Goal: Information Seeking & Learning: Learn about a topic

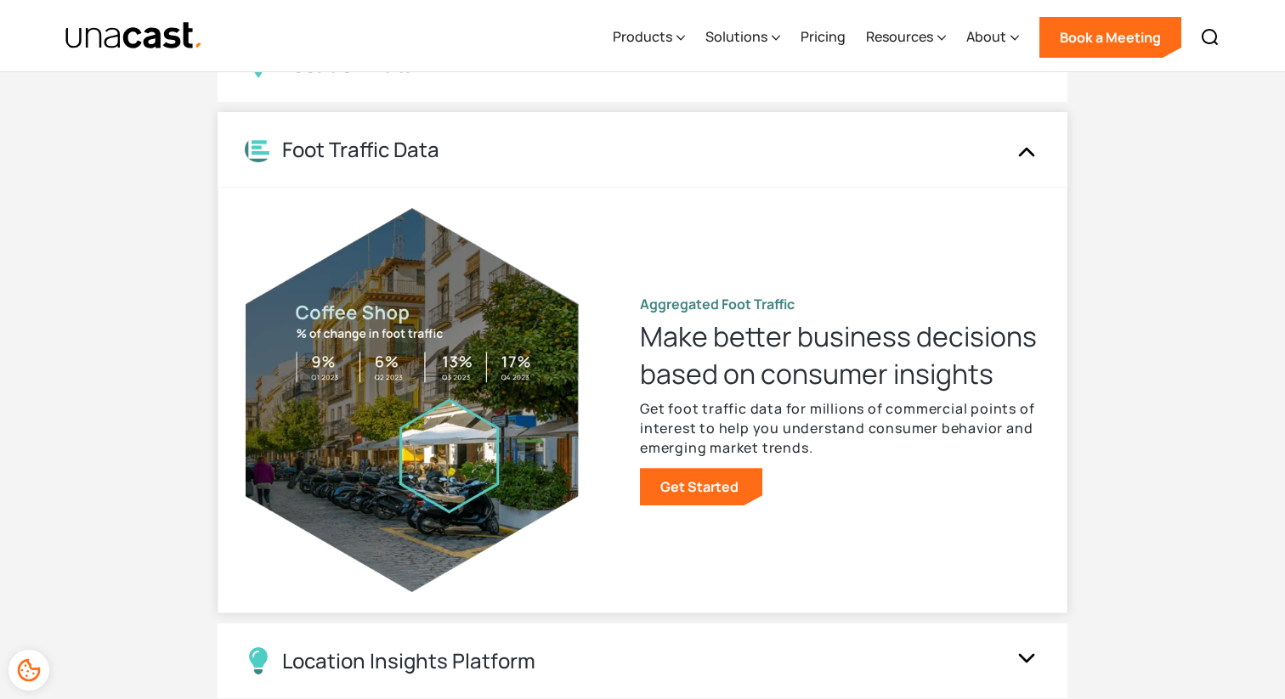
scroll to position [1637, 0]
drag, startPoint x: 839, startPoint y: 438, endPoint x: 788, endPoint y: 426, distance: 51.7
click at [788, 426] on p "Get foot traffic data for millions of commercial points of interest to help you…" at bounding box center [839, 428] width 399 height 59
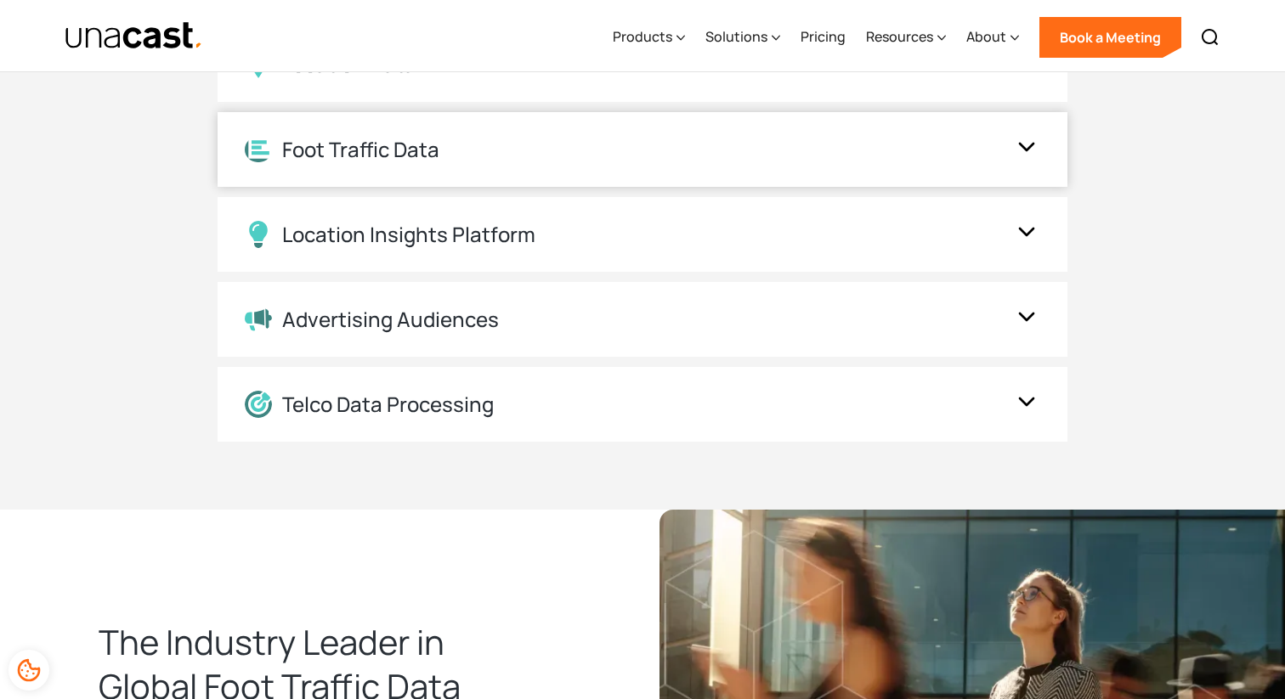
click at [788, 426] on div "Telco Data Processing" at bounding box center [643, 404] width 850 height 75
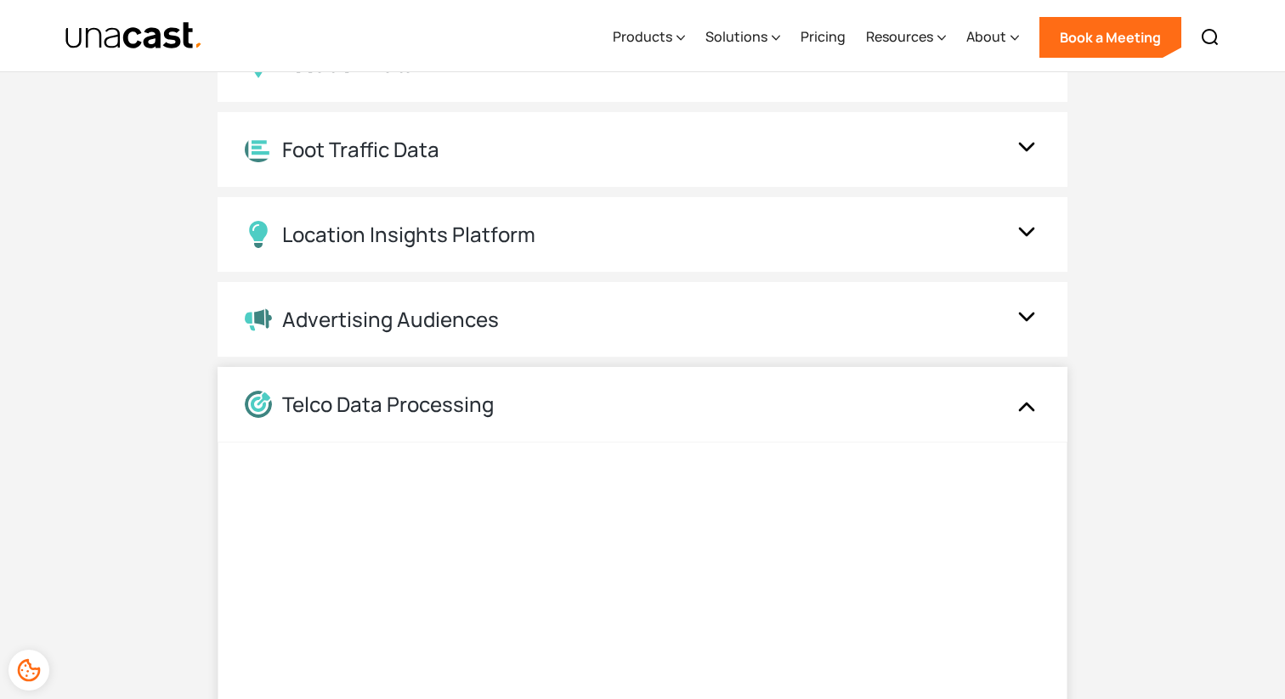
scroll to position [1492, 0]
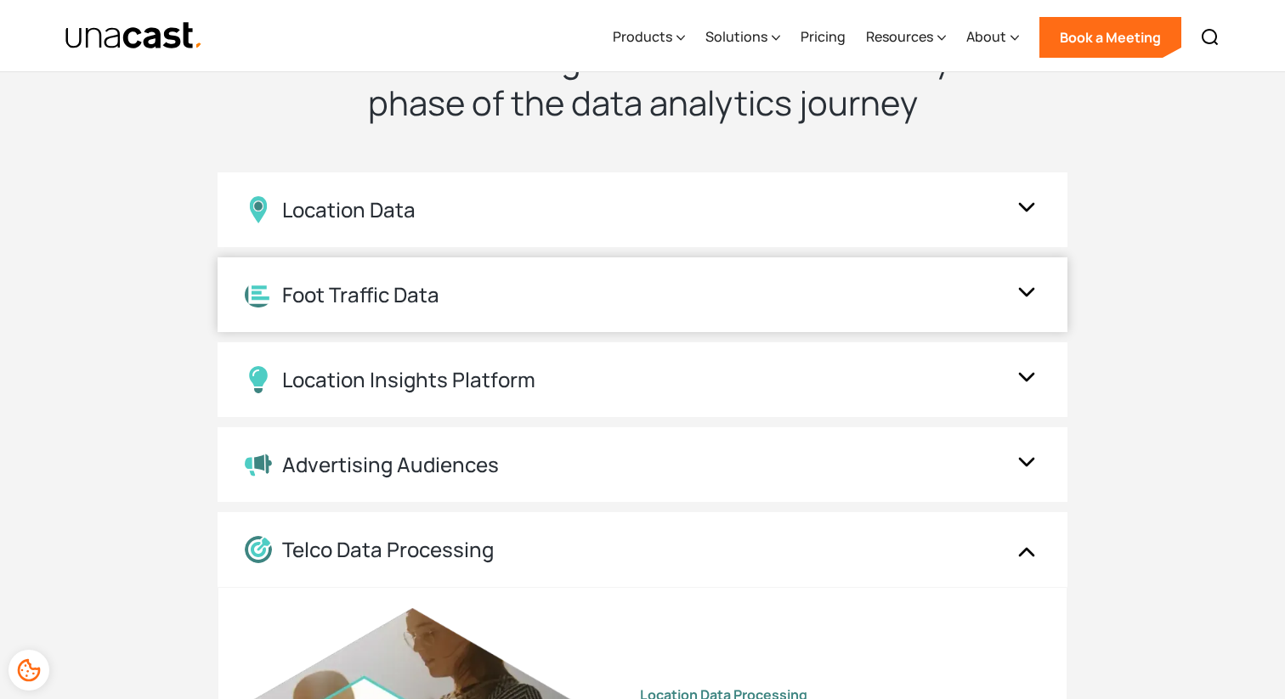
click at [815, 308] on div "Foot Traffic Data" at bounding box center [643, 294] width 850 height 75
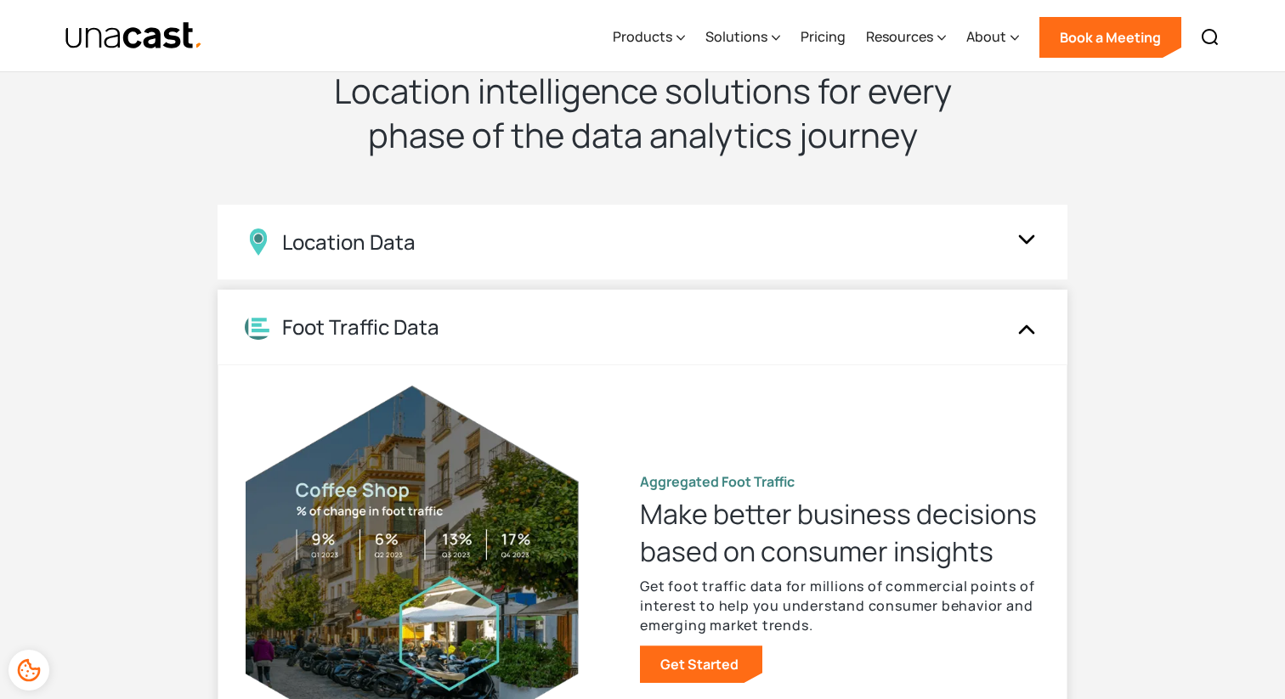
scroll to position [1455, 0]
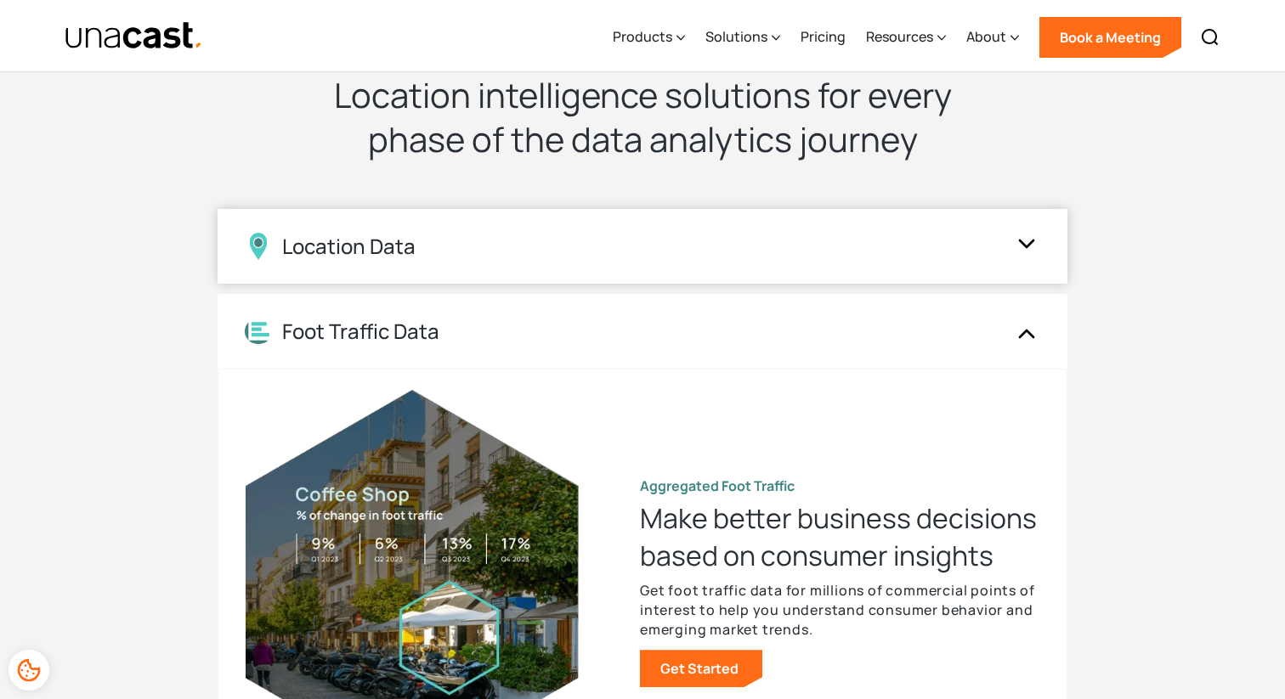
click at [845, 243] on div "Location Data" at bounding box center [625, 246] width 761 height 27
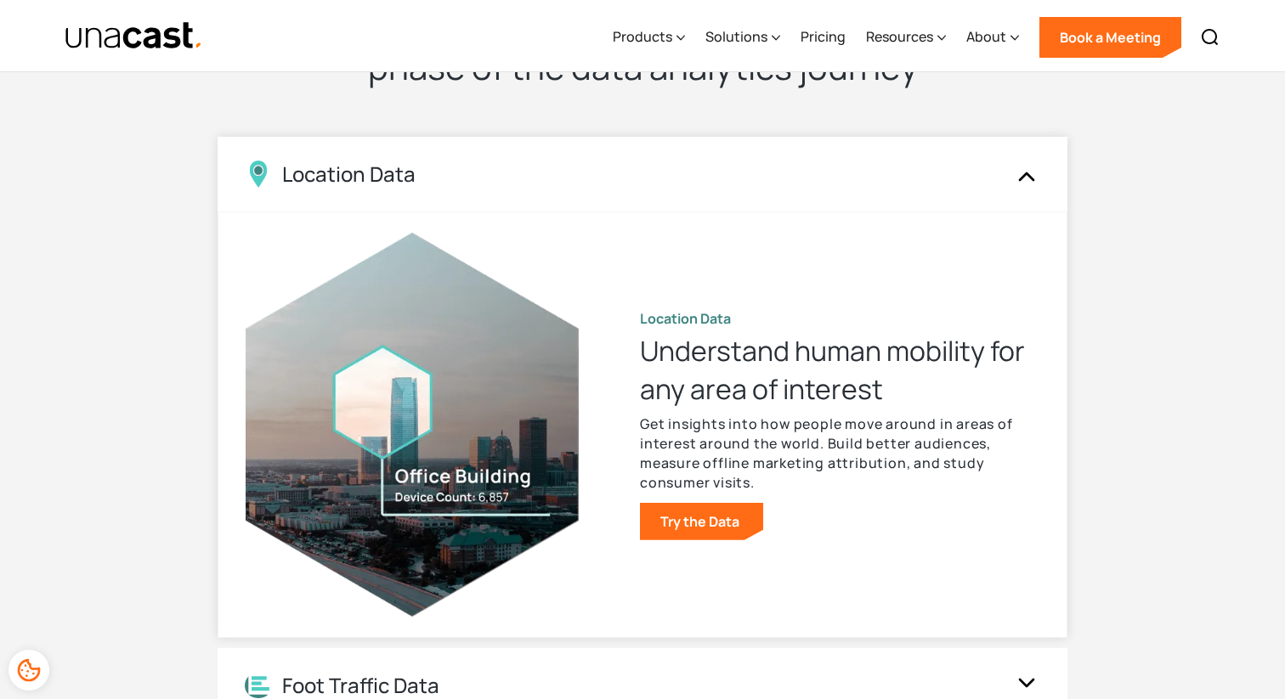
scroll to position [1551, 0]
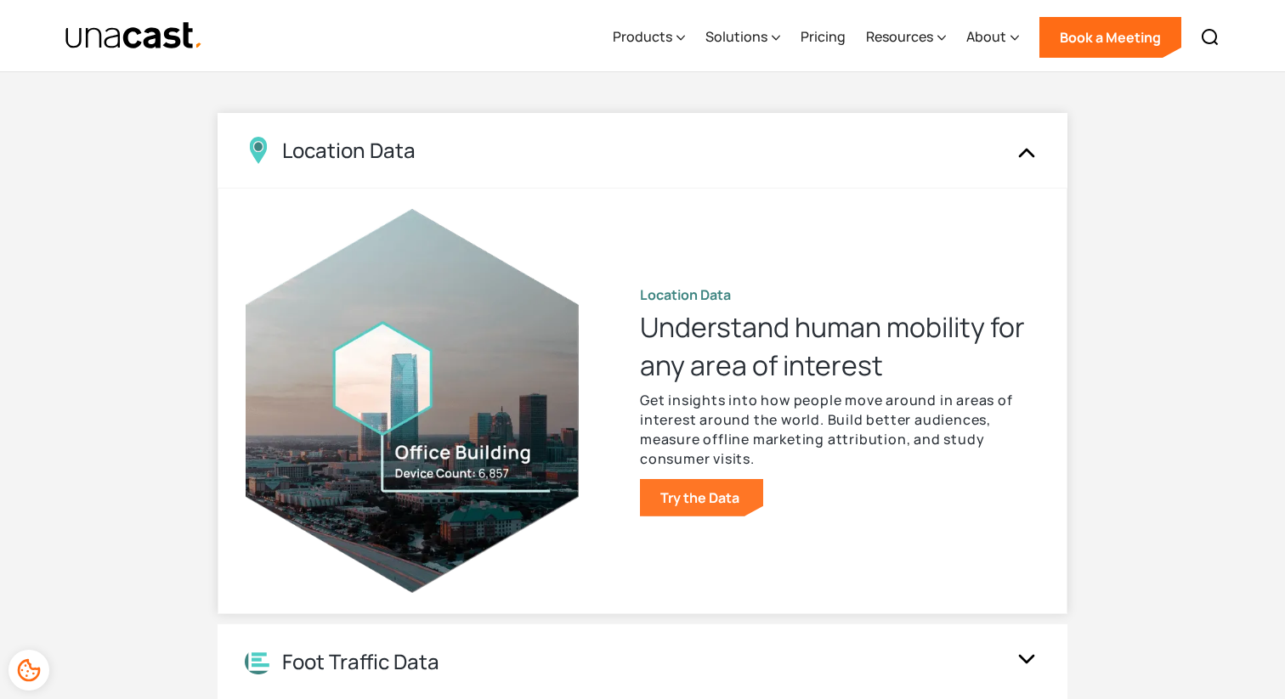
click at [681, 490] on link "Try the Data" at bounding box center [701, 497] width 123 height 37
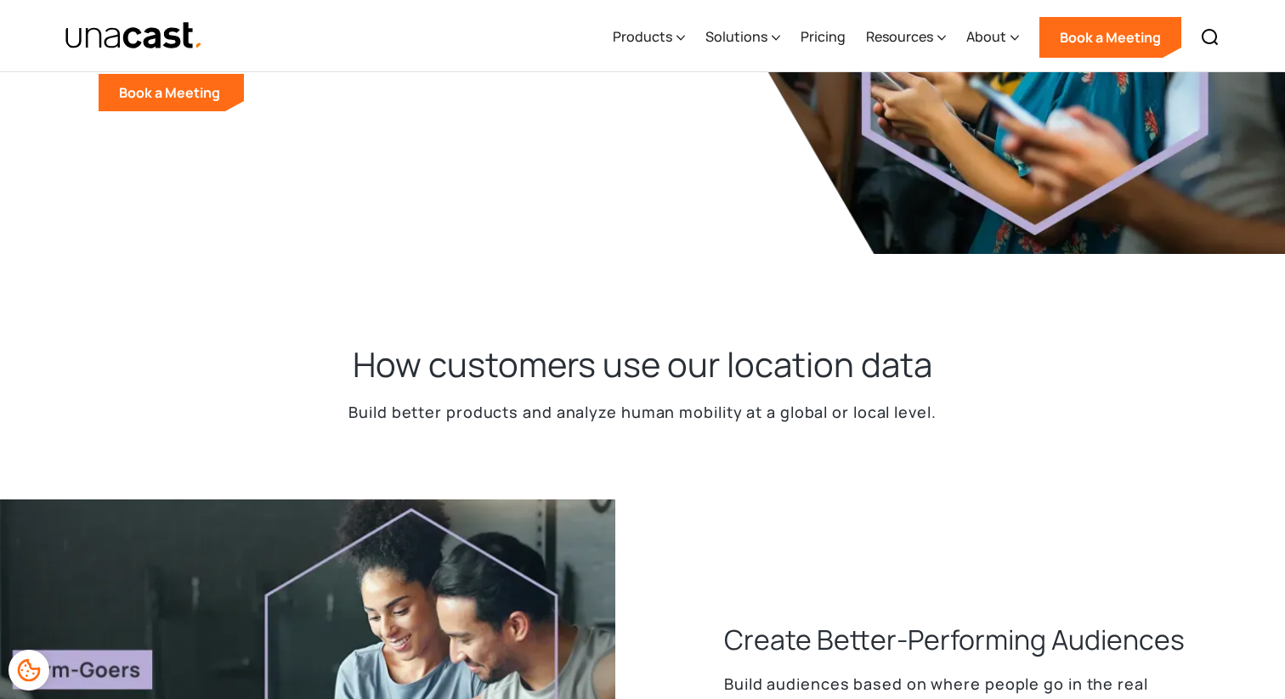
scroll to position [471, 0]
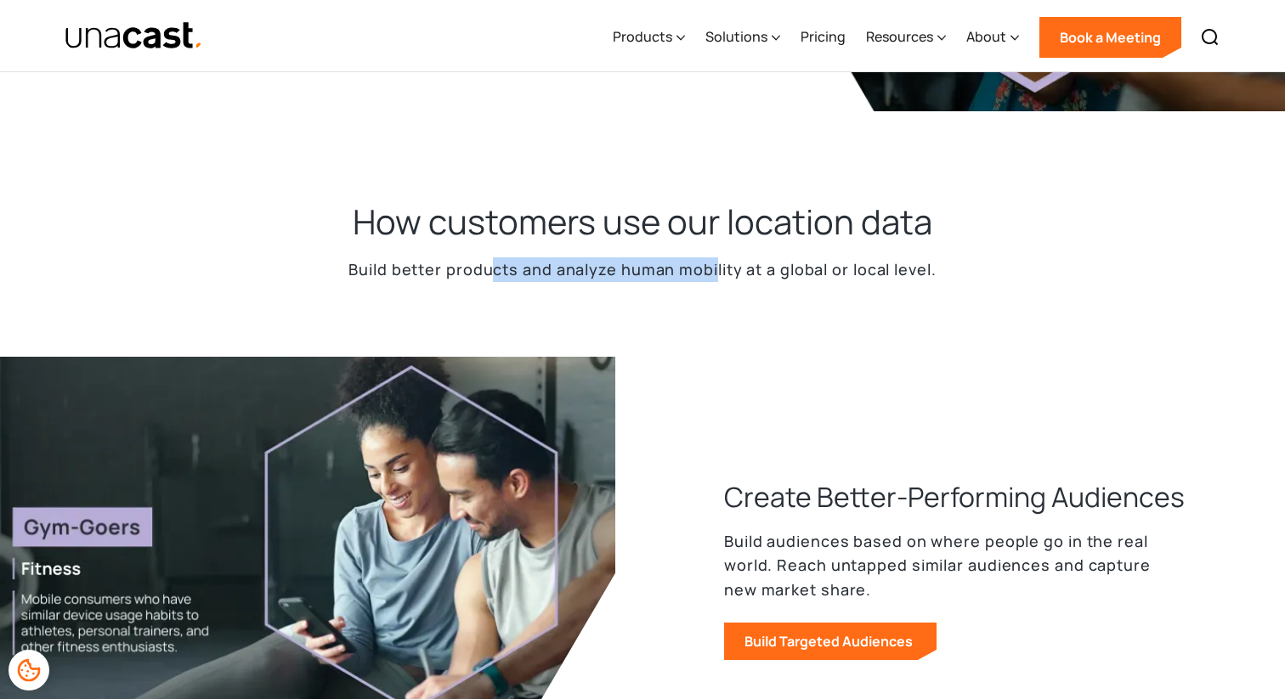
drag, startPoint x: 491, startPoint y: 269, endPoint x: 714, endPoint y: 269, distance: 222.6
click at [714, 269] on p "Build better products and analyze human mobility at a global or local level." at bounding box center [641, 269] width 587 height 25
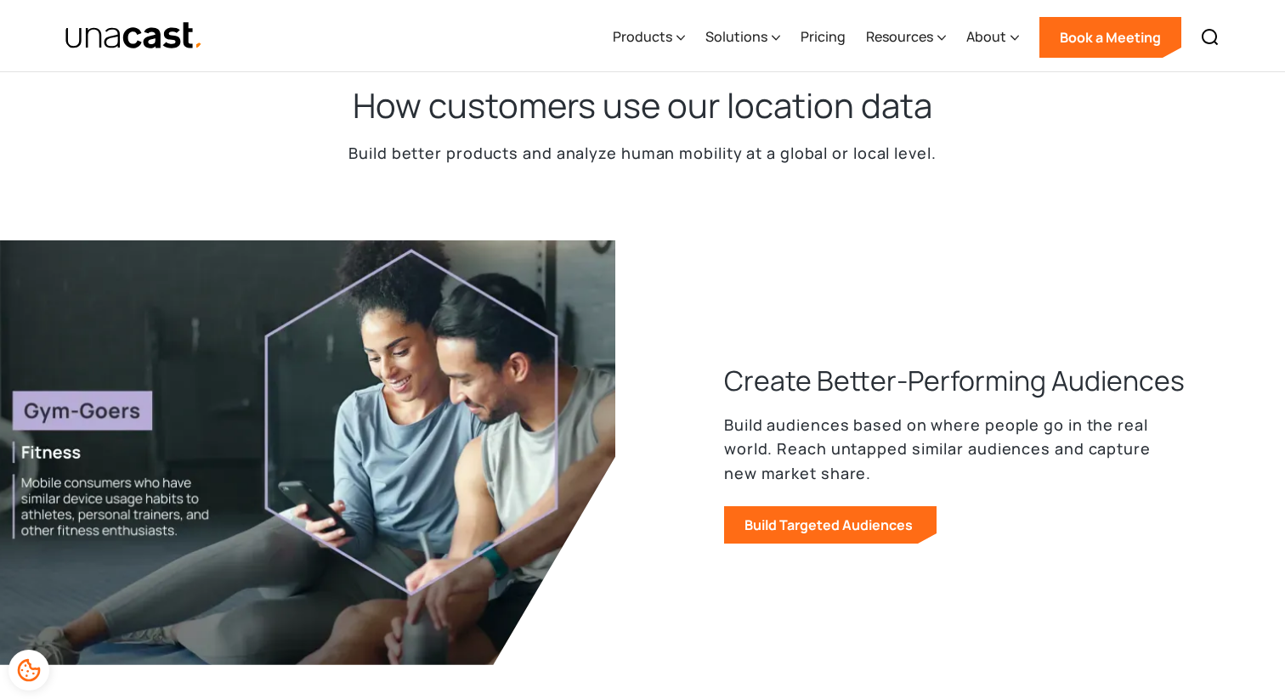
scroll to position [605, 0]
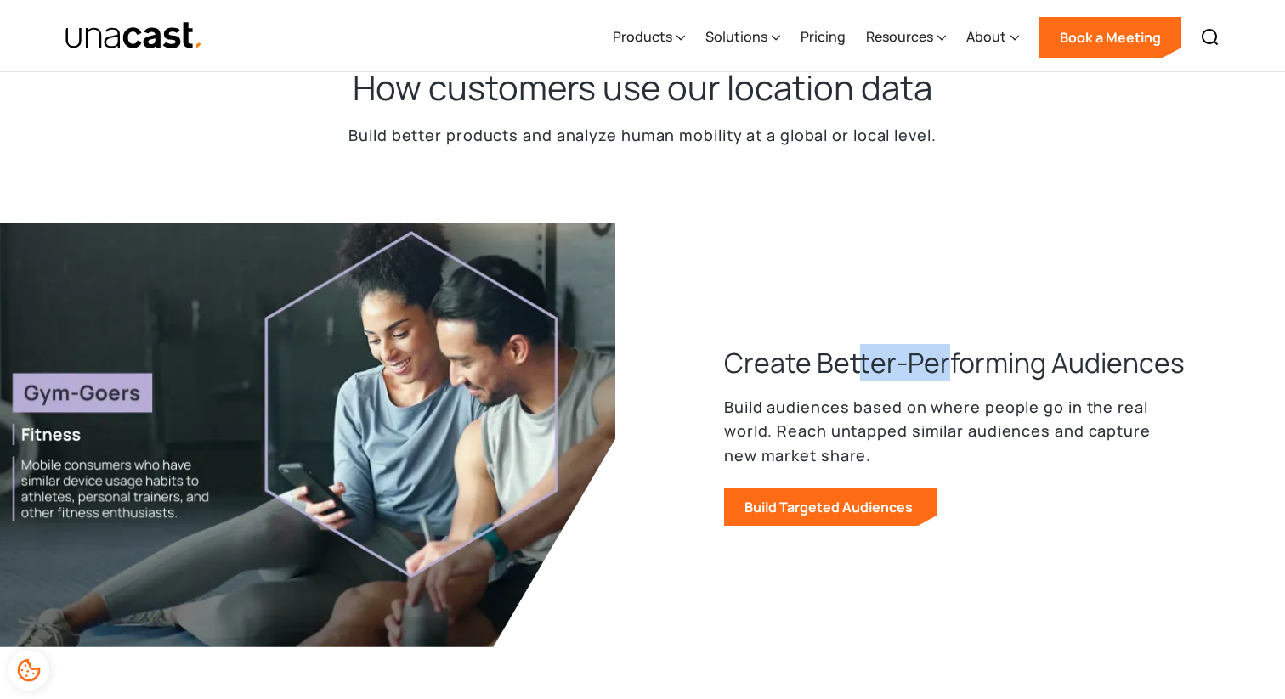
drag, startPoint x: 944, startPoint y: 363, endPoint x: 861, endPoint y: 363, distance: 83.3
click at [862, 363] on h3 "Create Better-Performing Audiences" at bounding box center [954, 362] width 461 height 37
click at [861, 363] on h3 "Create Better-Performing Audiences" at bounding box center [954, 362] width 461 height 37
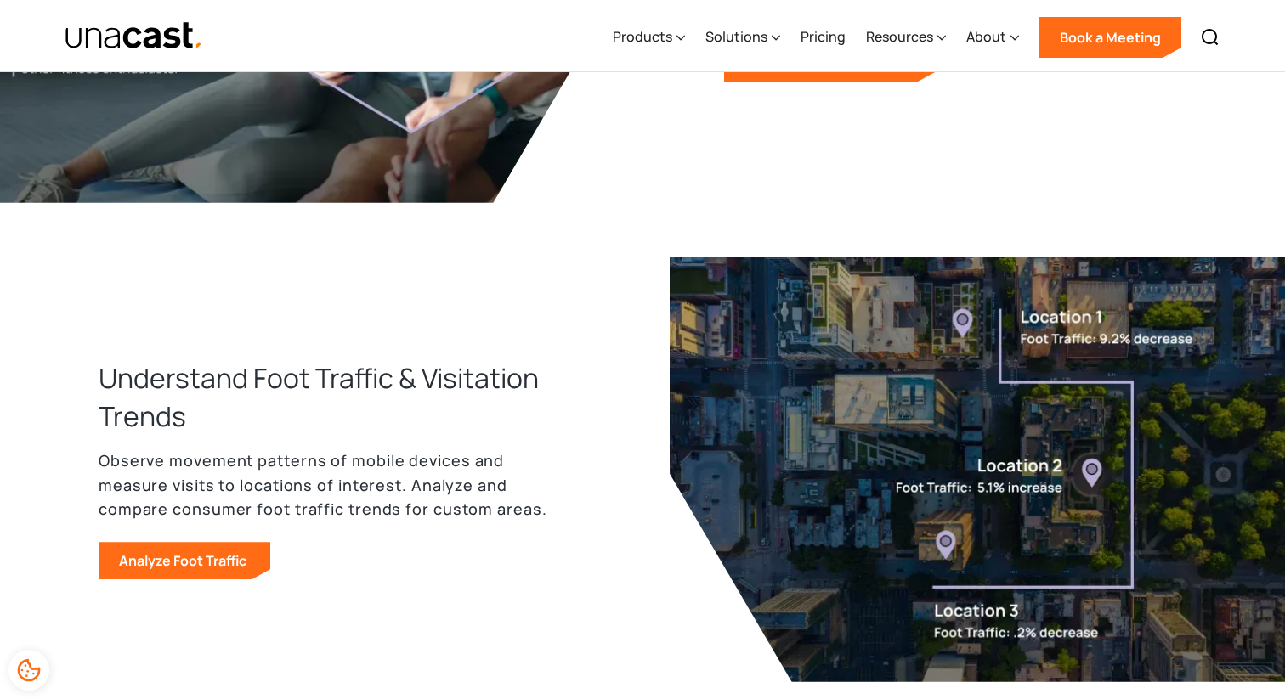
scroll to position [1160, 0]
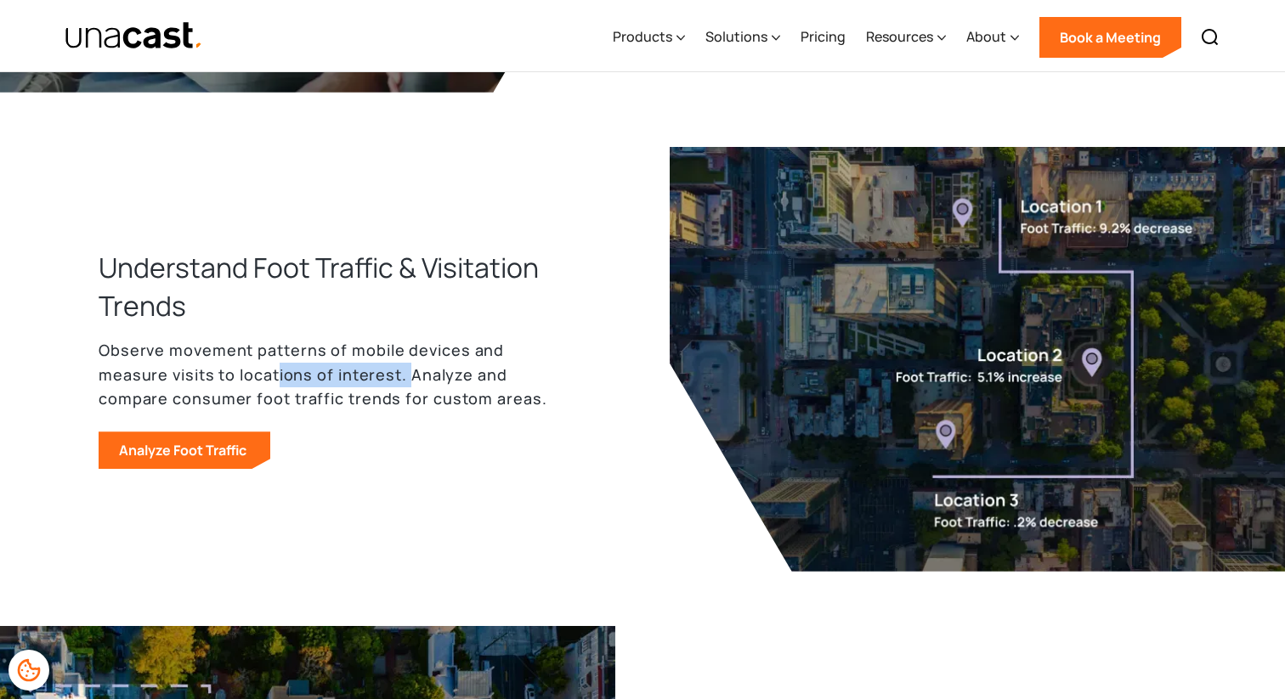
drag, startPoint x: 280, startPoint y: 378, endPoint x: 426, endPoint y: 378, distance: 146.1
click at [426, 378] on p "Observe movement patterns of mobile devices and measure visits to locations of …" at bounding box center [330, 374] width 462 height 73
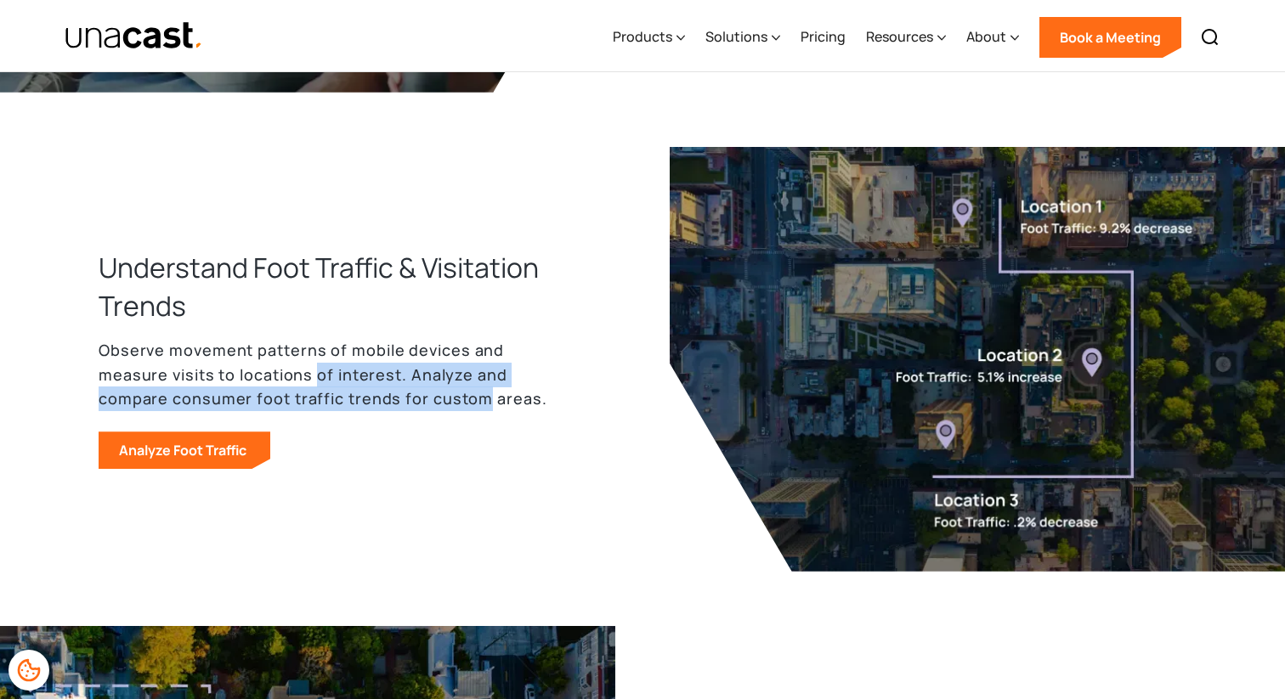
drag, startPoint x: 482, startPoint y: 399, endPoint x: 308, endPoint y: 373, distance: 176.2
click at [308, 373] on p "Observe movement patterns of mobile devices and measure visits to locations of …" at bounding box center [330, 374] width 462 height 73
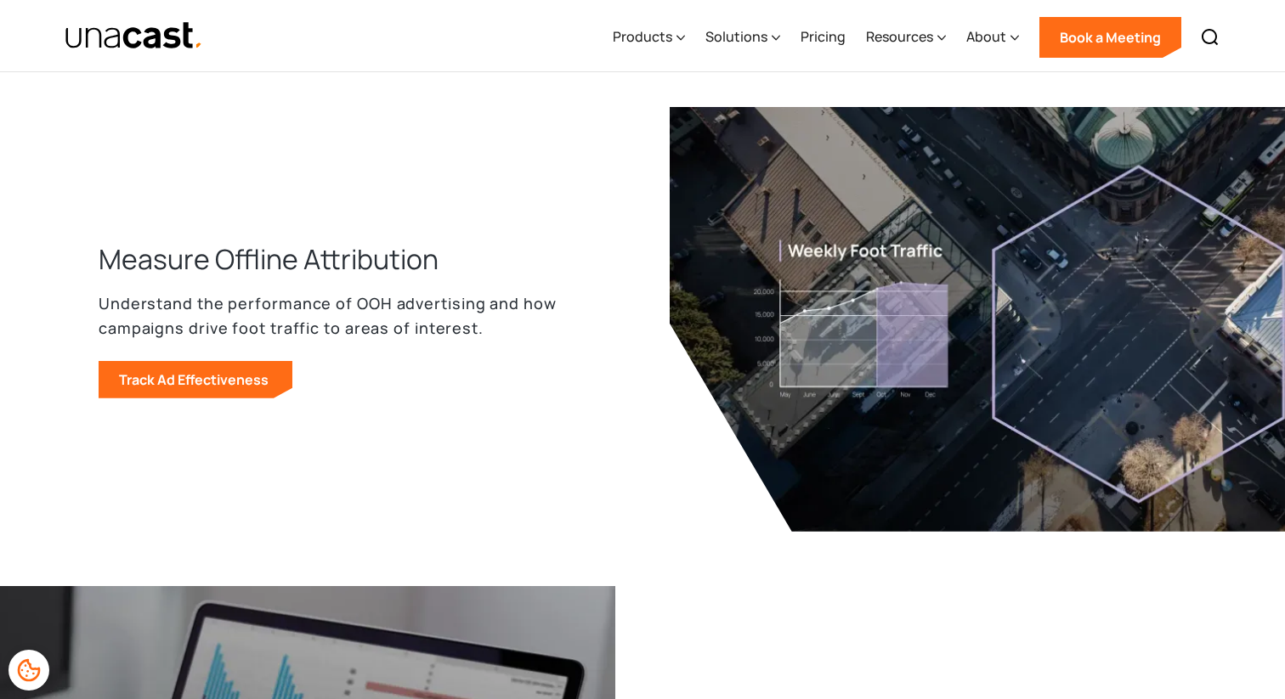
scroll to position [2119, 0]
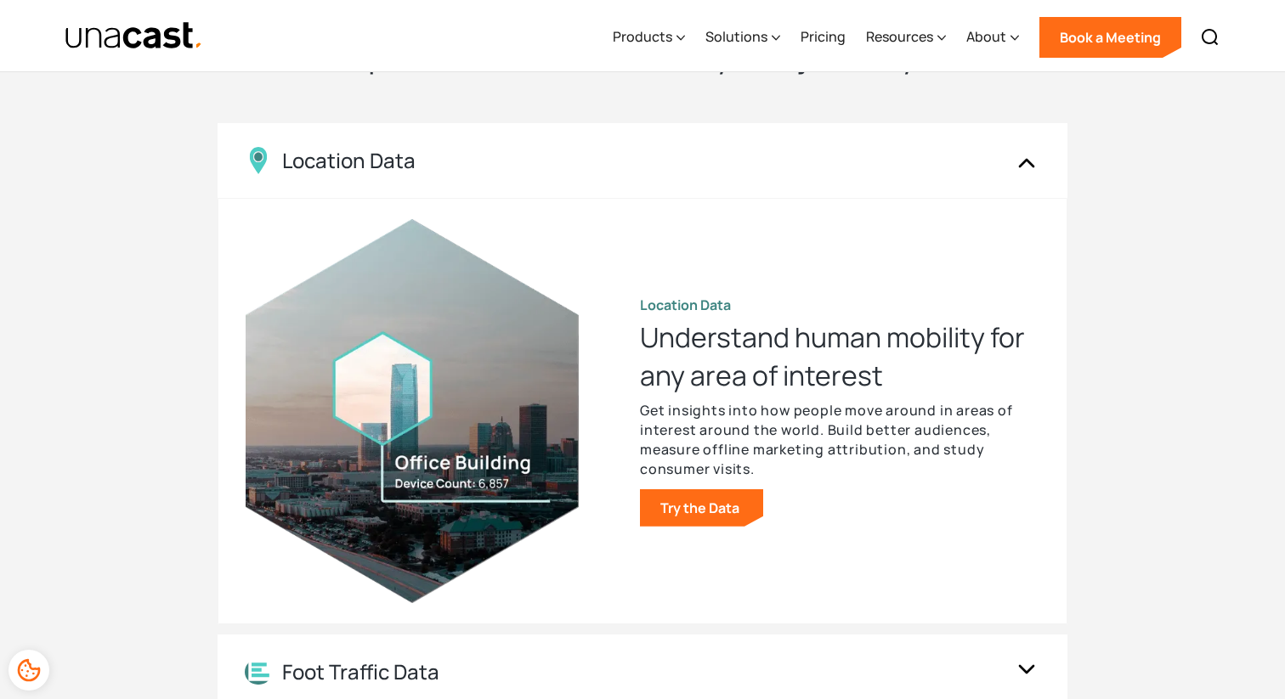
scroll to position [1551, 0]
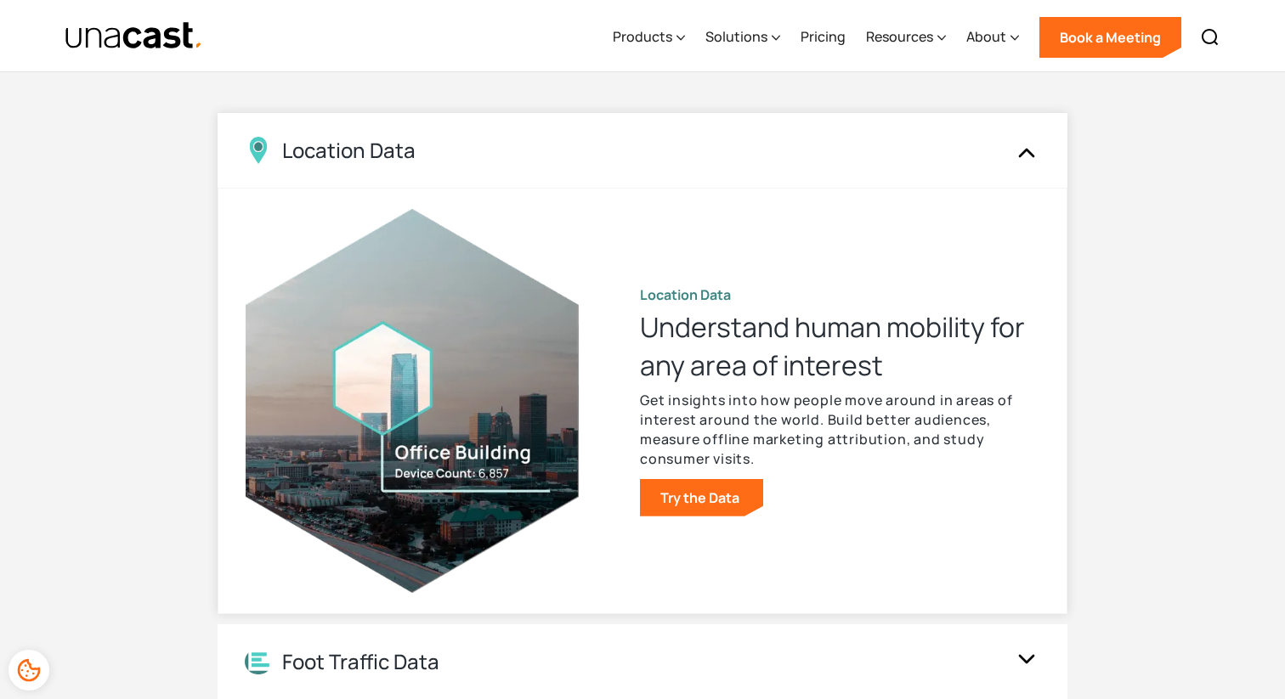
click at [1031, 146] on img at bounding box center [1026, 150] width 27 height 32
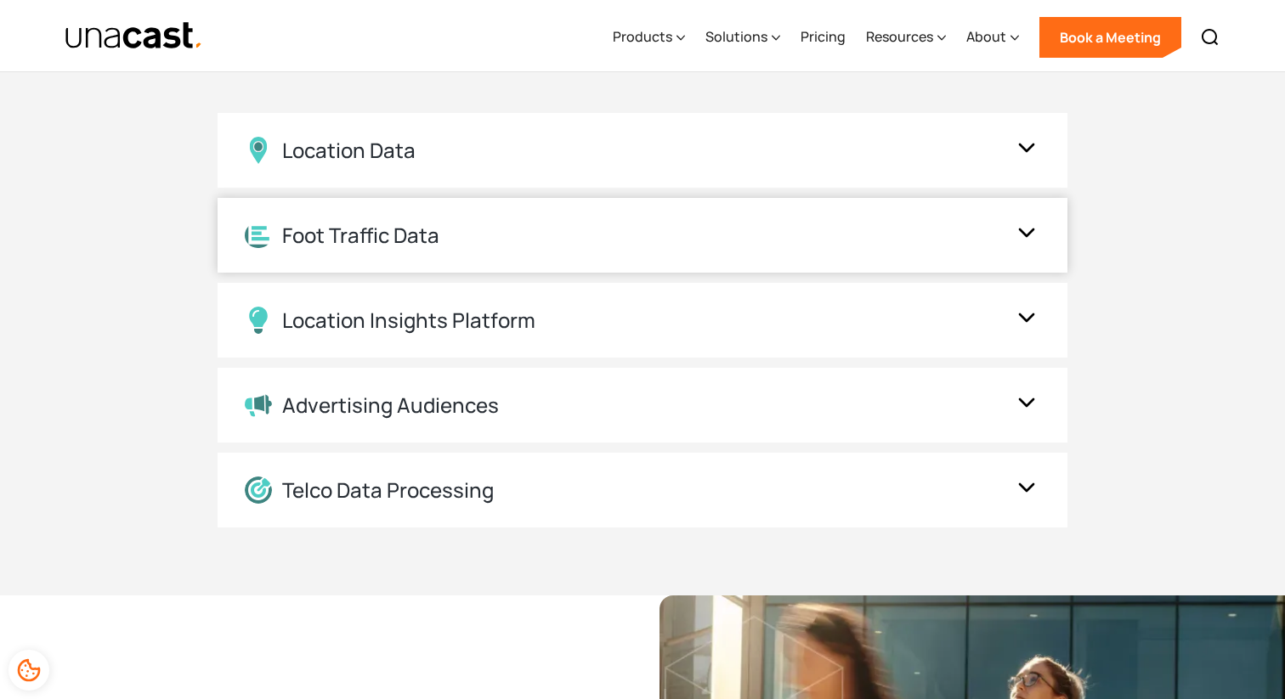
click at [1027, 227] on img at bounding box center [1026, 235] width 27 height 32
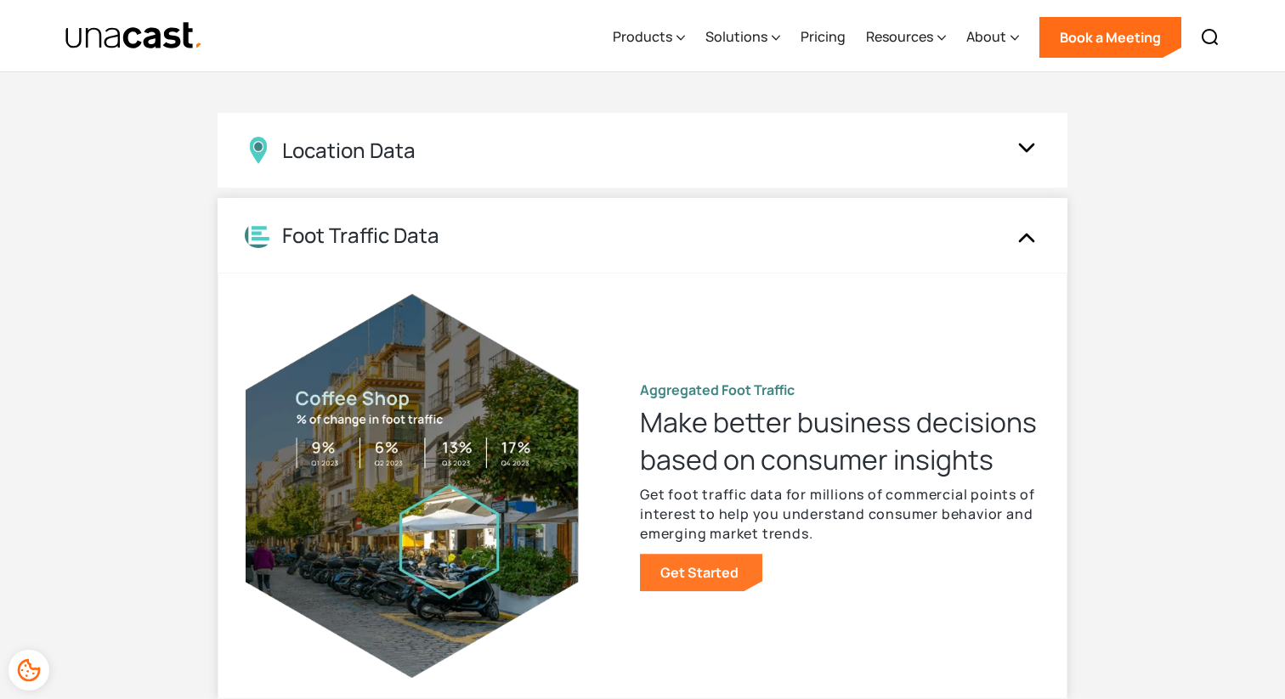
click at [694, 565] on link "Get Started" at bounding box center [701, 572] width 122 height 37
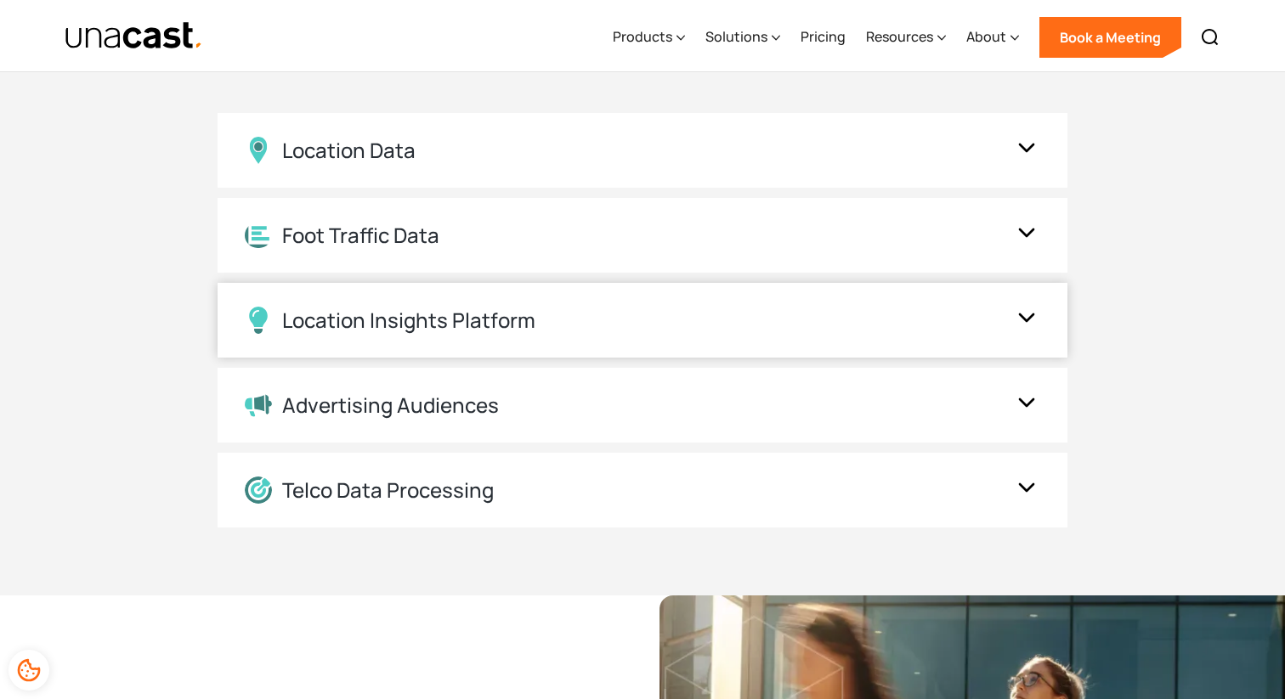
click at [1018, 325] on img at bounding box center [1026, 320] width 27 height 32
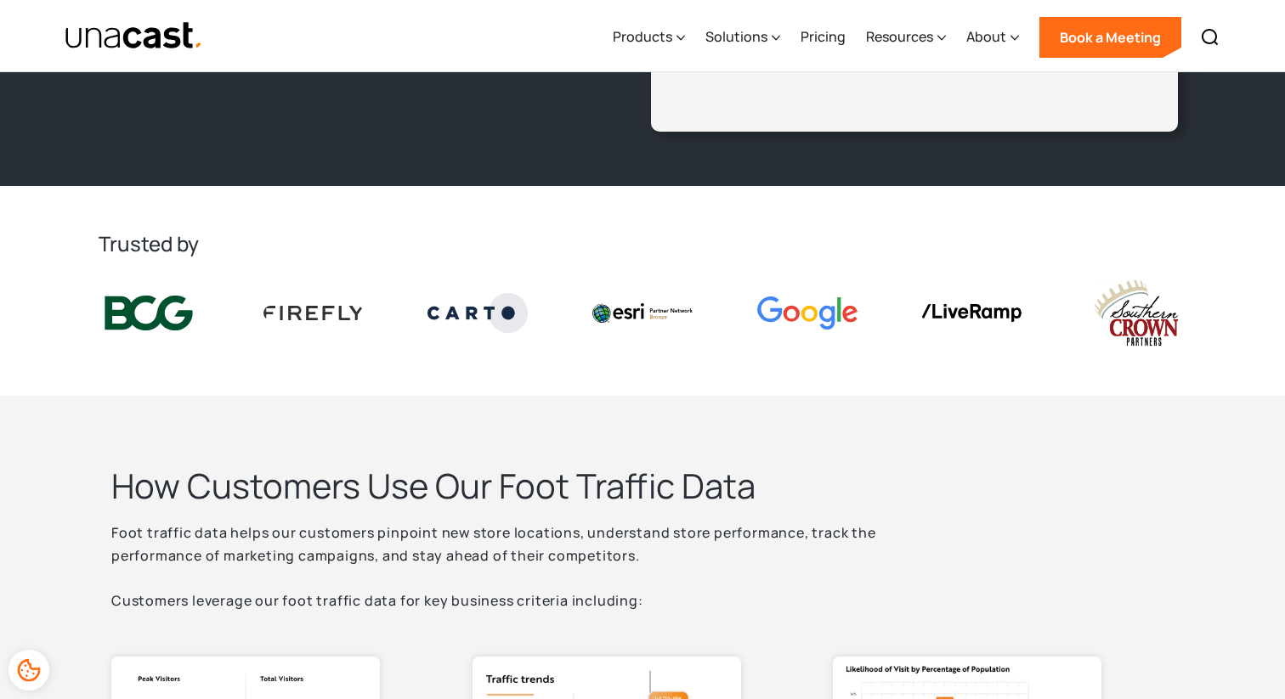
scroll to position [37, 0]
